Goal: Communication & Community: Answer question/provide support

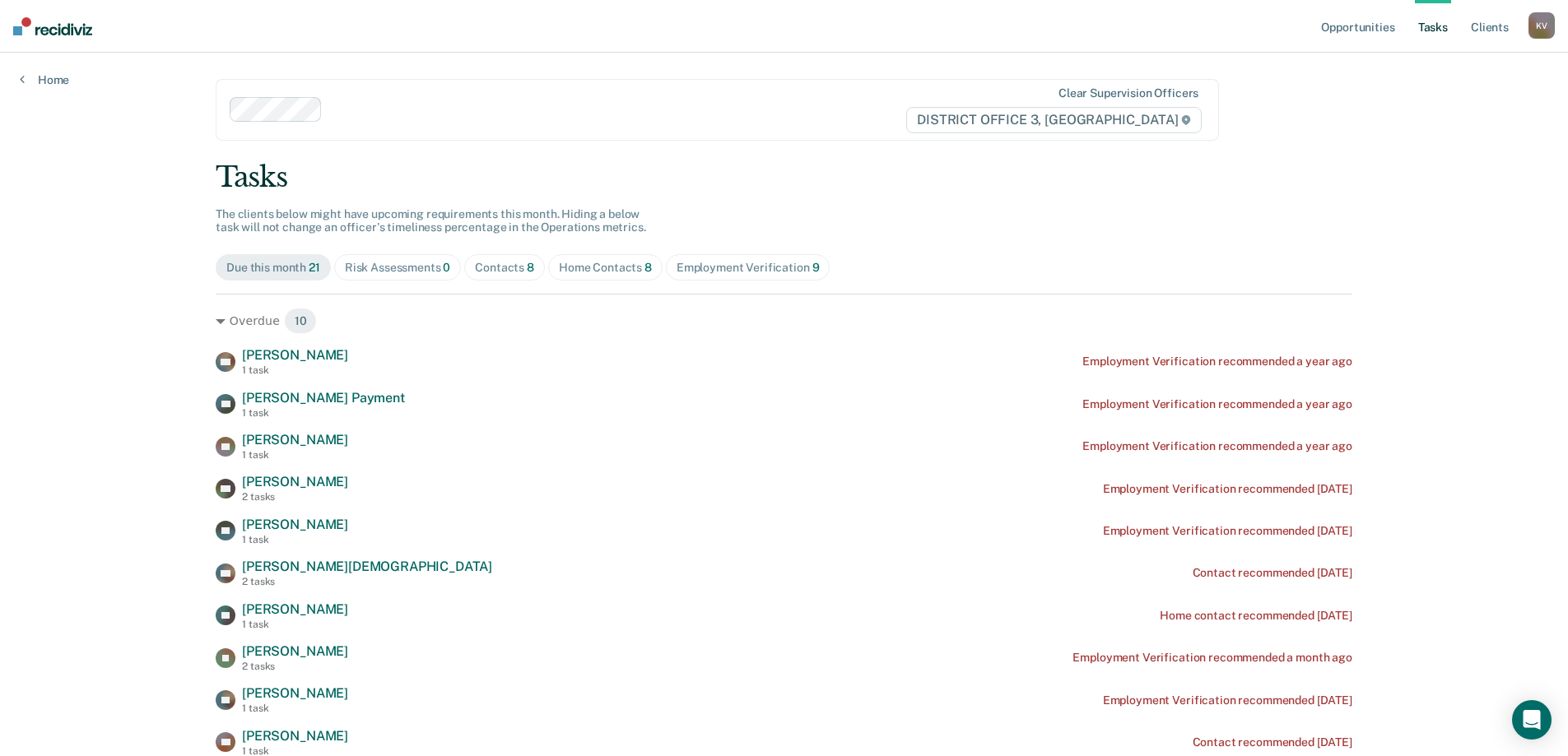
click at [516, 261] on div "Contacts 8" at bounding box center [504, 268] width 59 height 14
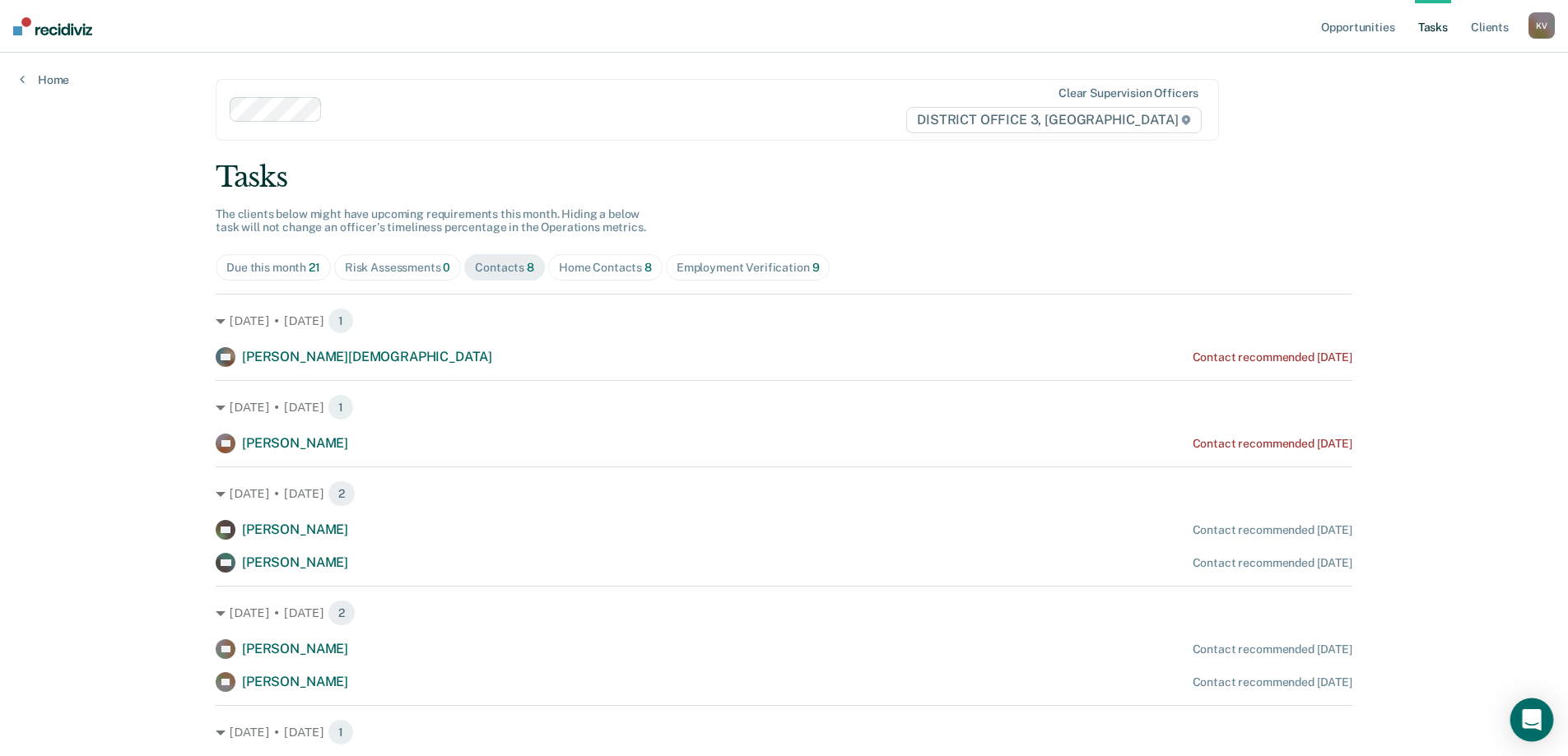
click at [1534, 722] on icon "Open Intercom Messenger" at bounding box center [1530, 719] width 19 height 21
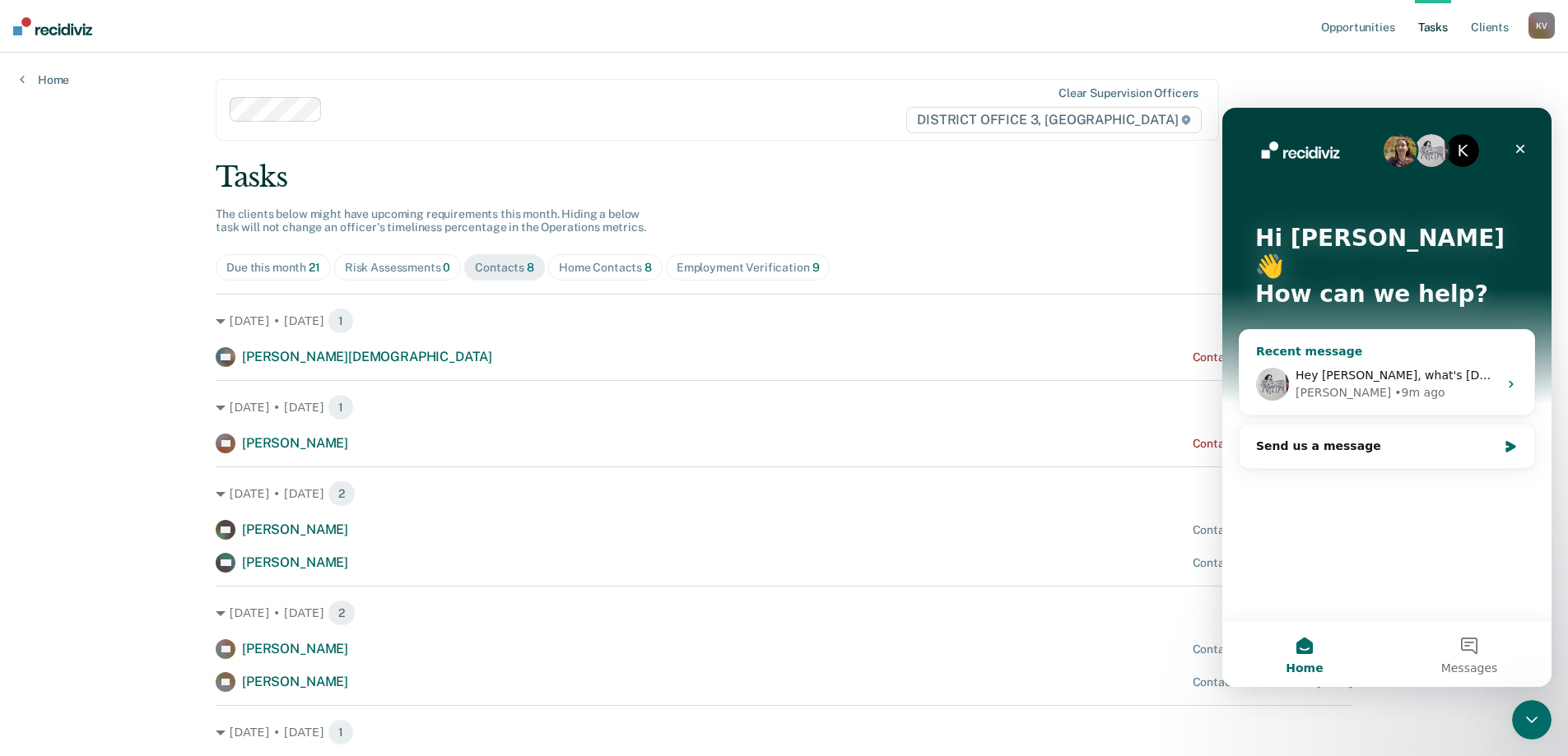
click at [1400, 369] on span "Hey [PERSON_NAME], what's [DEMOGRAPHIC_DATA]'s ID #?" at bounding box center [1467, 375] width 345 height 13
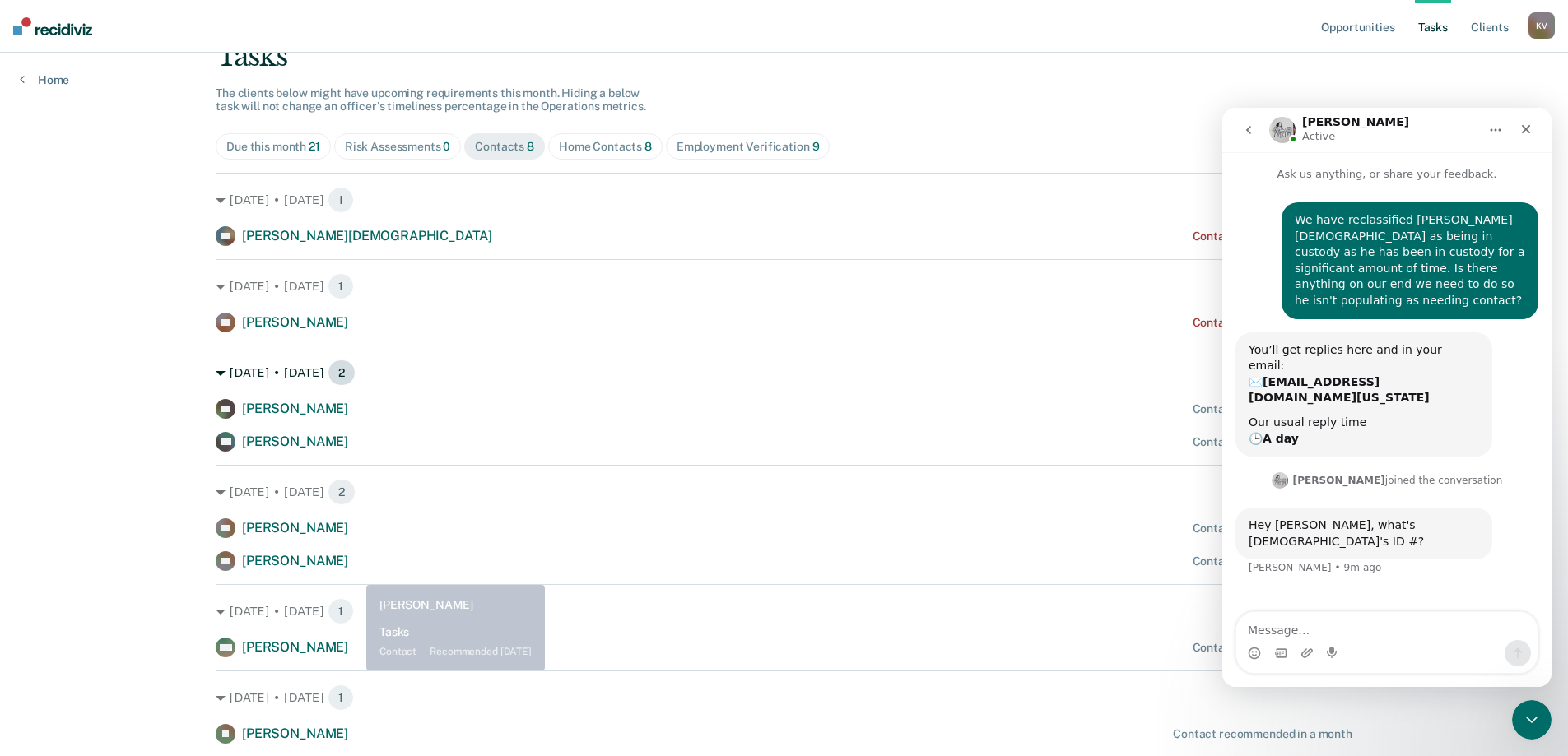
scroll to position [92, 0]
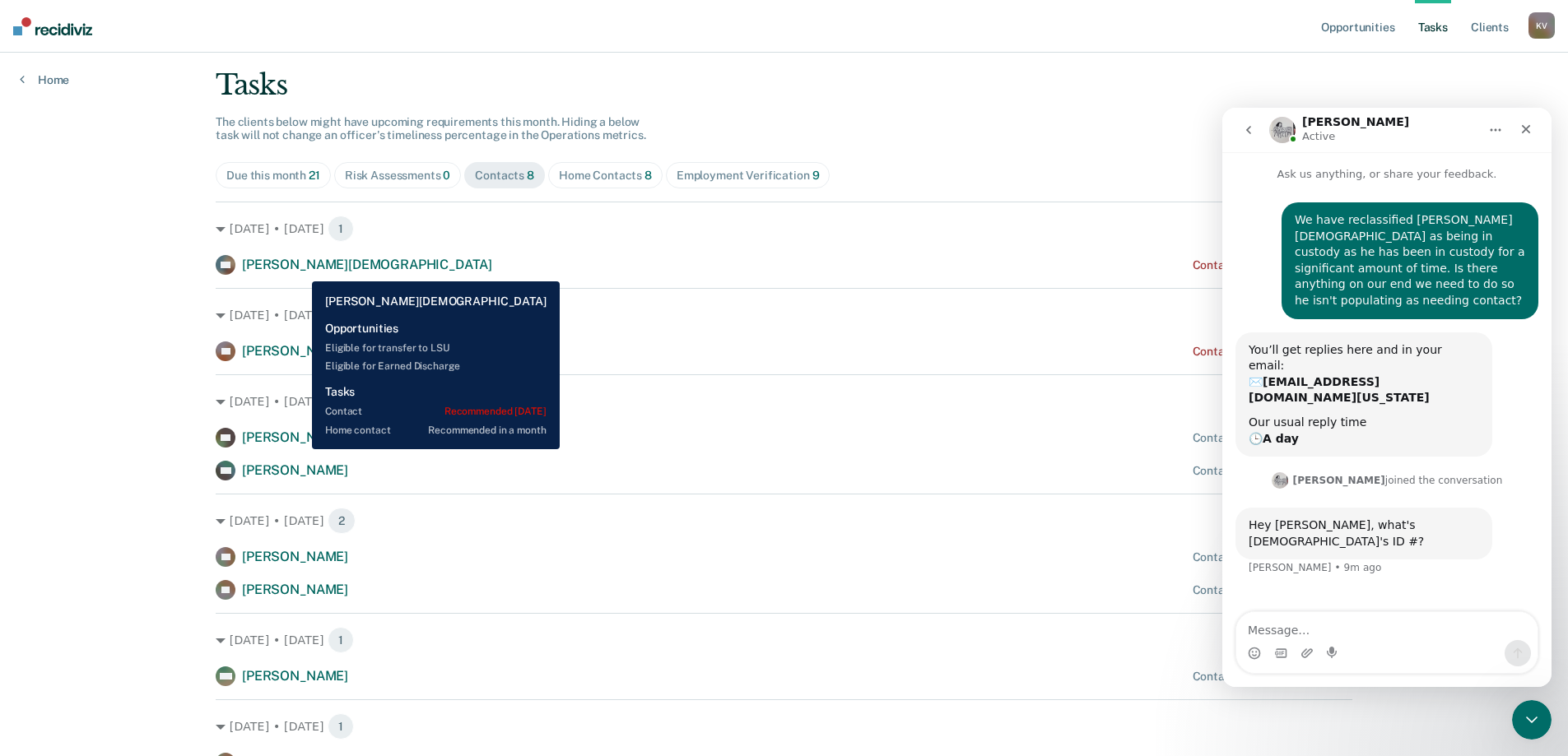
click at [299, 269] on span "[PERSON_NAME][DEMOGRAPHIC_DATA]" at bounding box center [367, 264] width 250 height 16
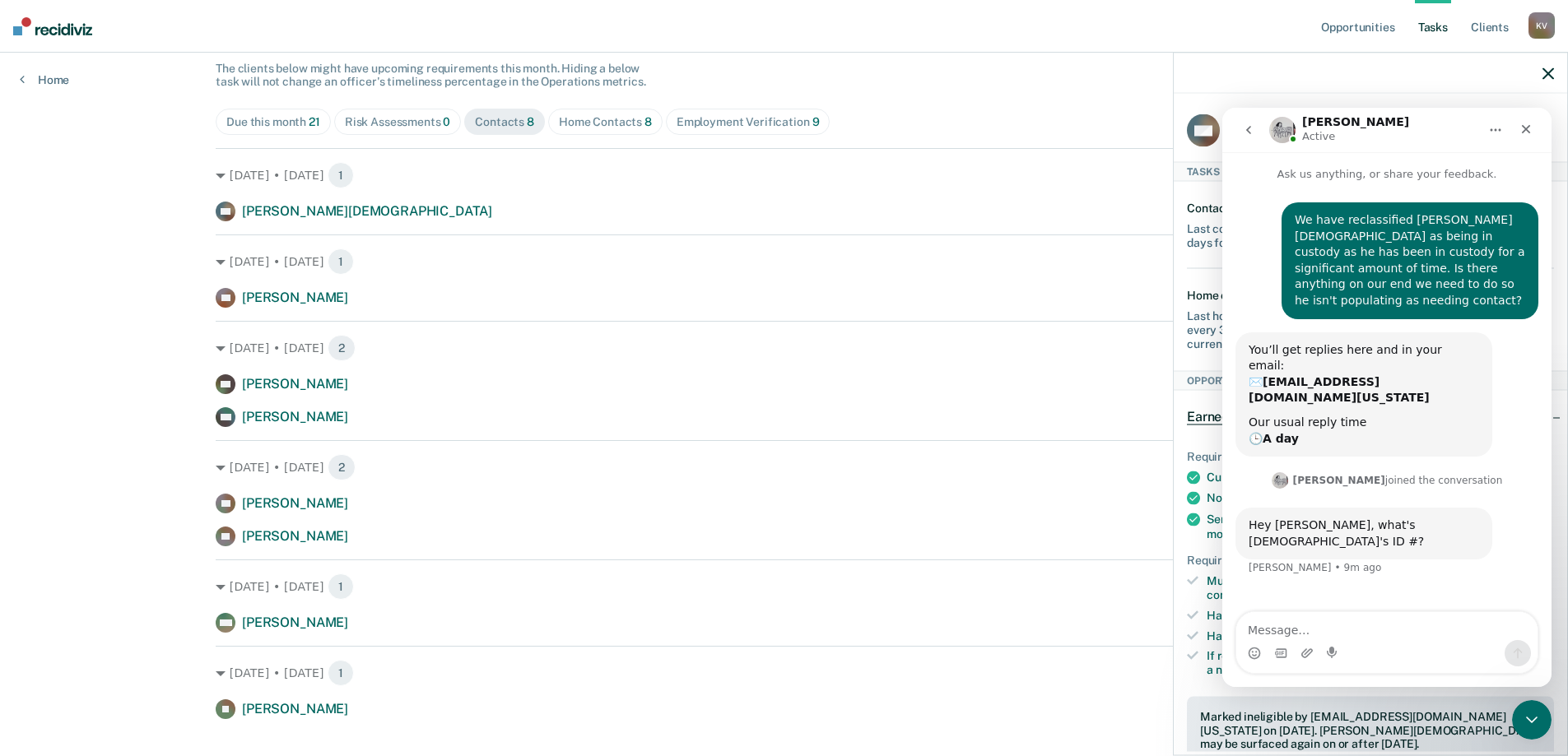
scroll to position [175, 0]
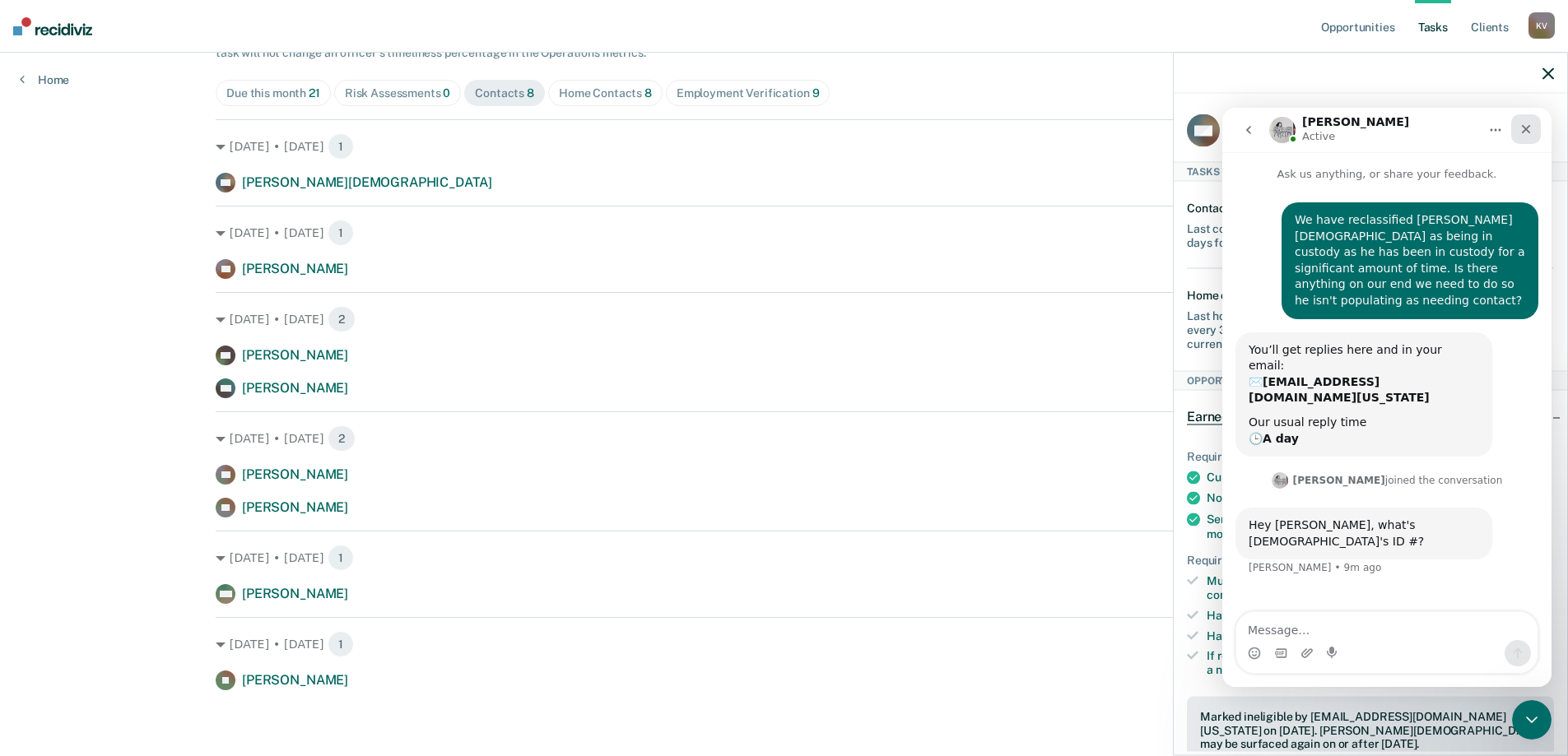
click at [1529, 139] on div "Close" at bounding box center [1526, 130] width 30 height 30
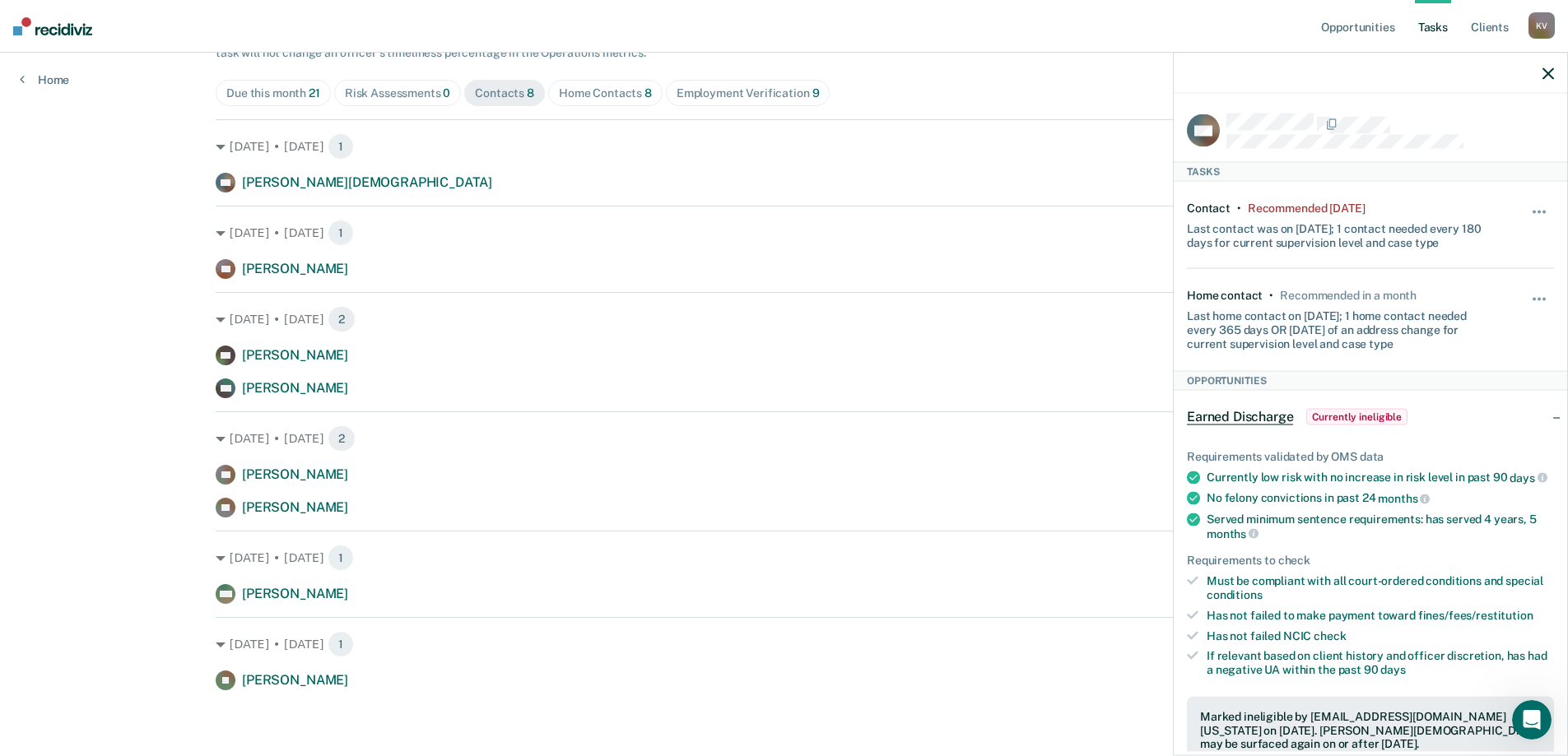
scroll to position [0, 0]
click at [1524, 708] on icon "Open Intercom Messenger" at bounding box center [1529, 717] width 27 height 27
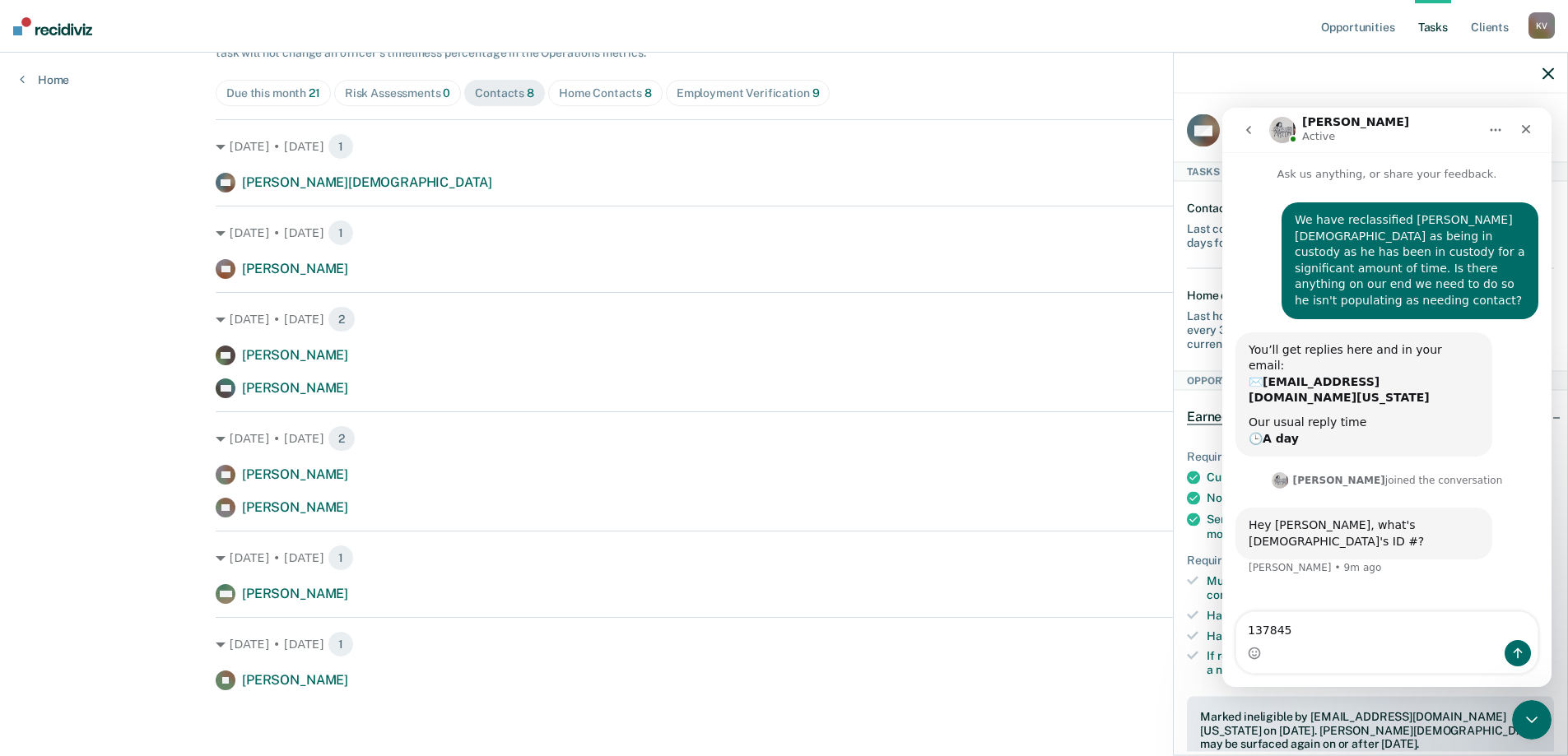
type textarea "137845"
click at [1521, 655] on icon "Send a message…" at bounding box center [1517, 652] width 13 height 13
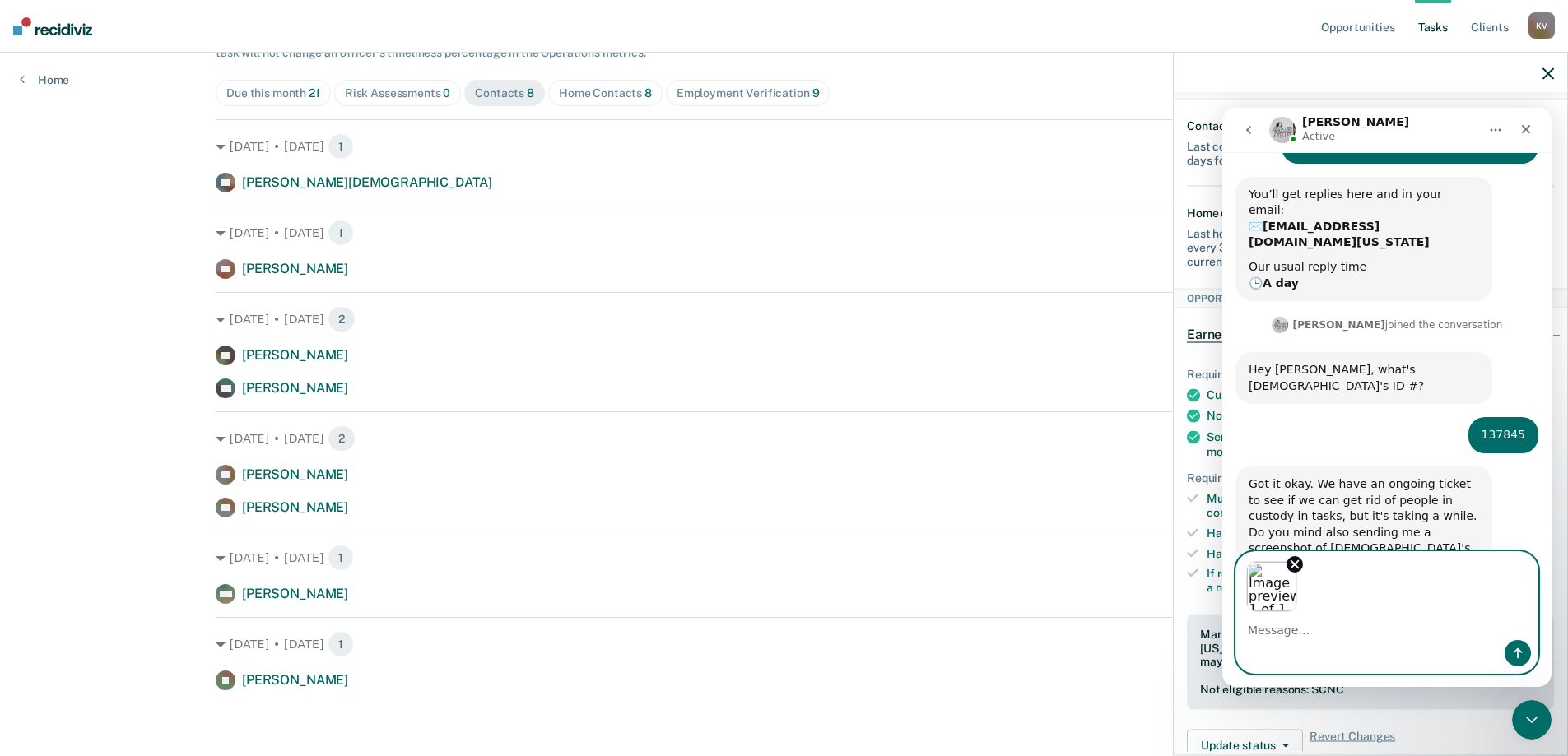
scroll to position [157, 0]
click at [1356, 594] on div "Image previews" at bounding box center [1386, 582] width 301 height 60
click at [1310, 632] on textarea "Message…" at bounding box center [1386, 626] width 301 height 28
type textarea "Thank you and here is the screenshot"
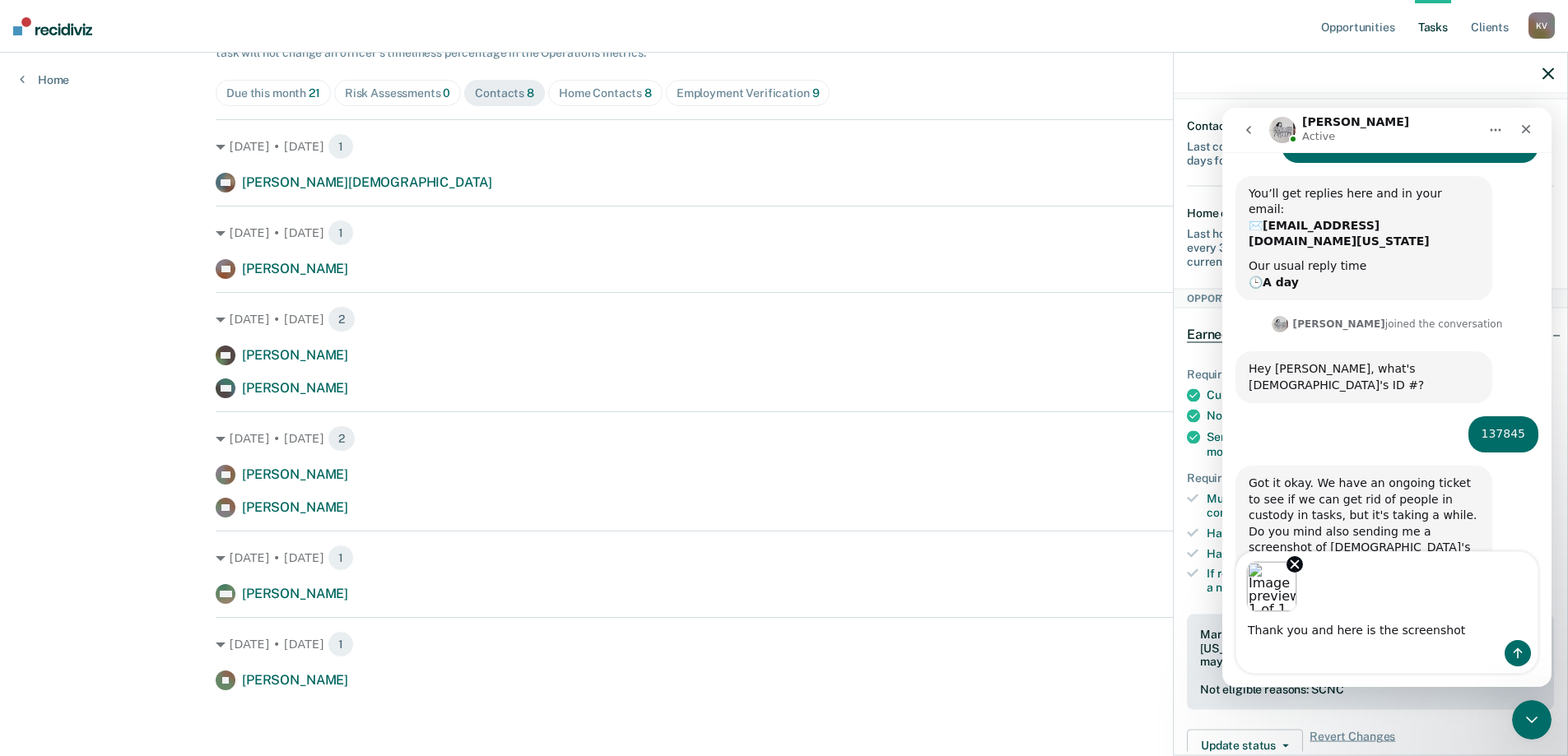
scroll to position [174, 0]
